Goal: Check status: Check status

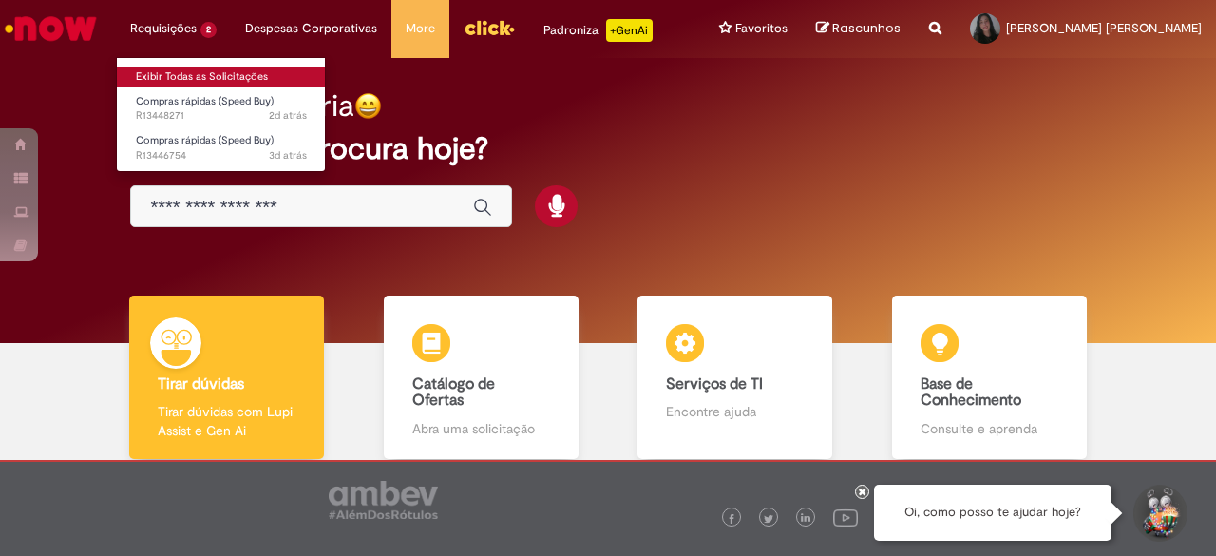
click at [190, 71] on link "Exibir Todas as Solicitações" at bounding box center [221, 76] width 209 height 21
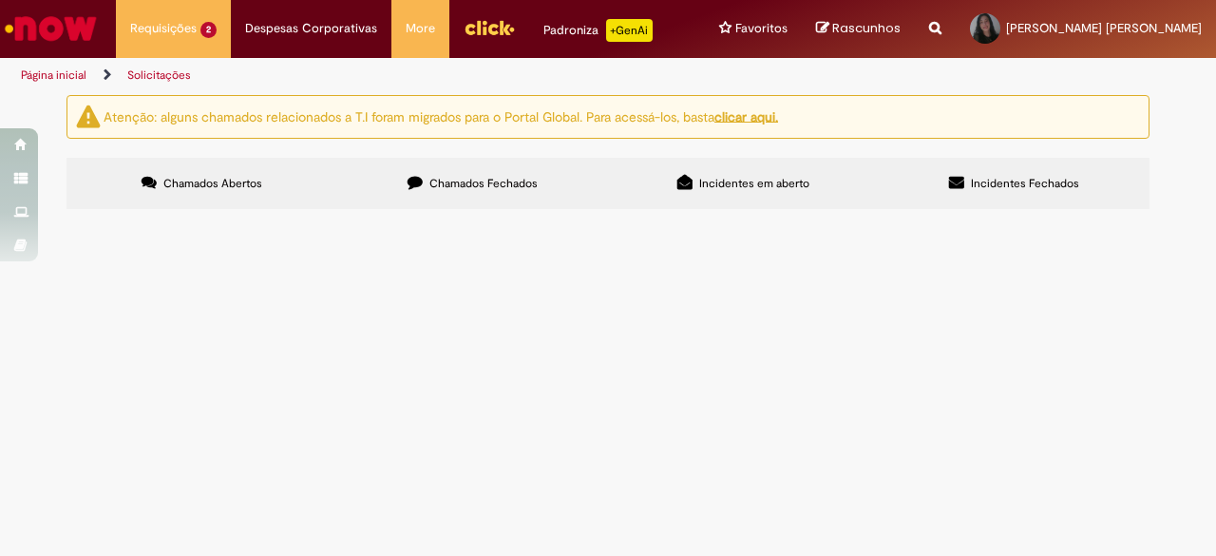
click at [0, 0] on span "UL ATÉ 15/8" at bounding box center [0, 0] width 0 height 0
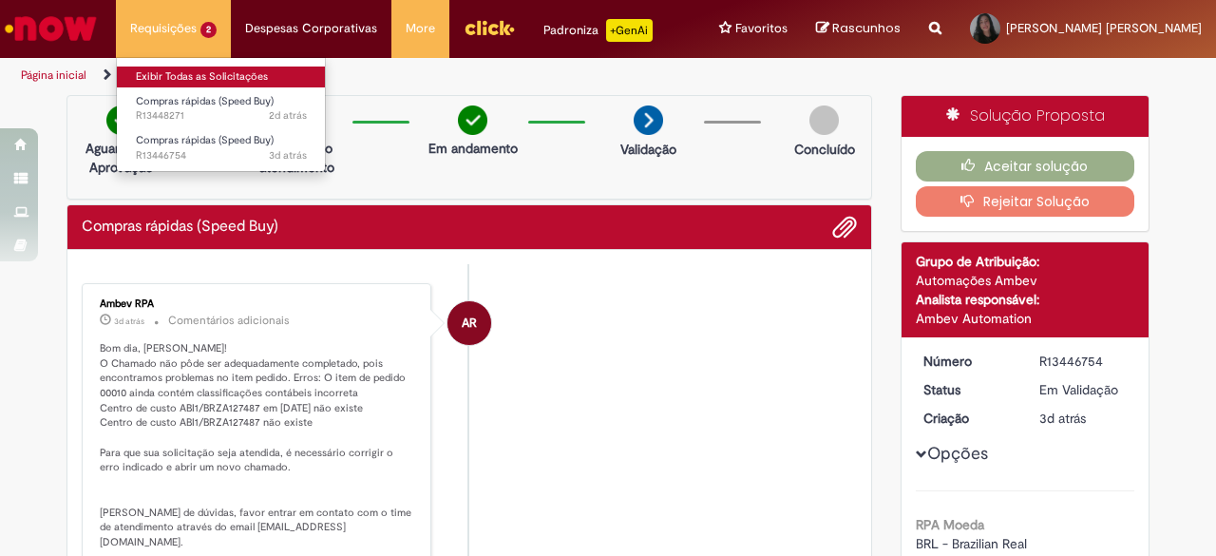
click at [143, 71] on link "Exibir Todas as Solicitações" at bounding box center [221, 76] width 209 height 21
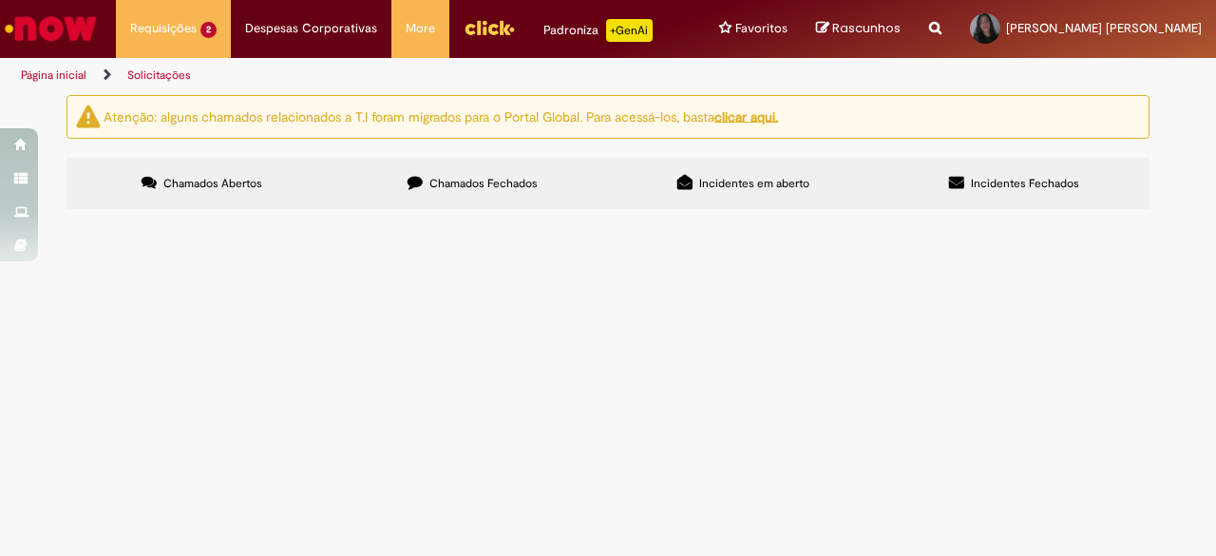
click at [0, 0] on span "Camisetas US E2" at bounding box center [0, 0] width 0 height 0
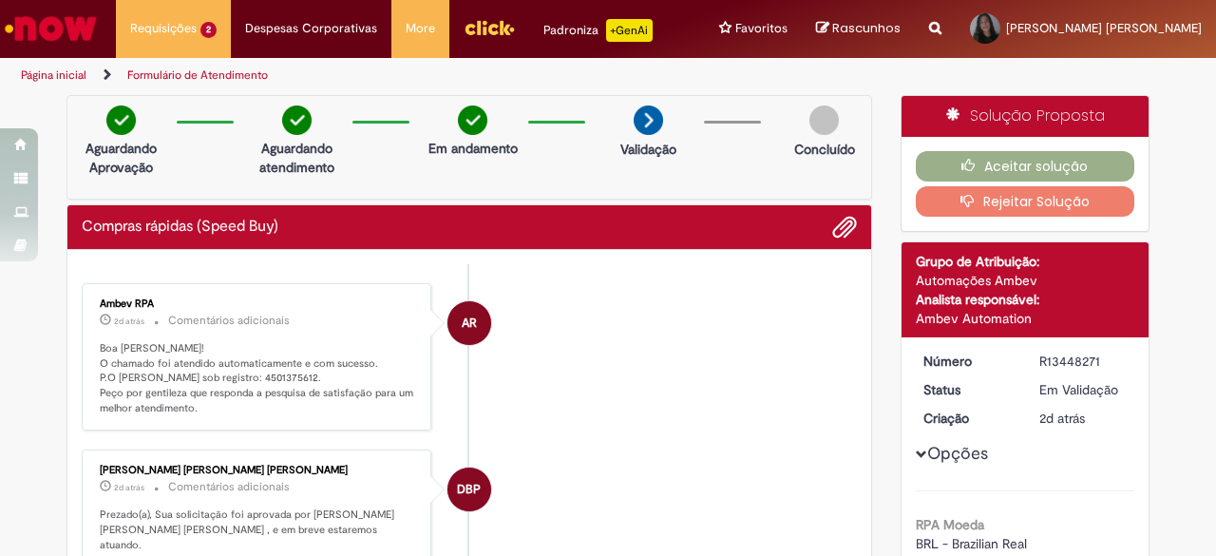
click at [73, 28] on img "Ir para a Homepage" at bounding box center [51, 28] width 98 height 38
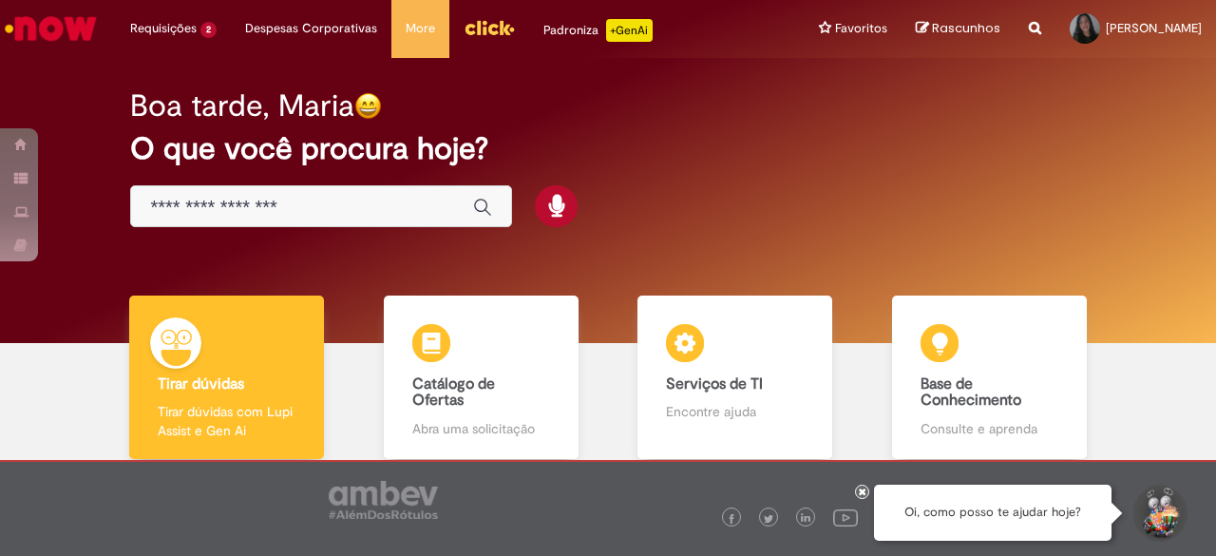
click at [212, 538] on div at bounding box center [608, 508] width 1216 height 96
